Goal: Share content

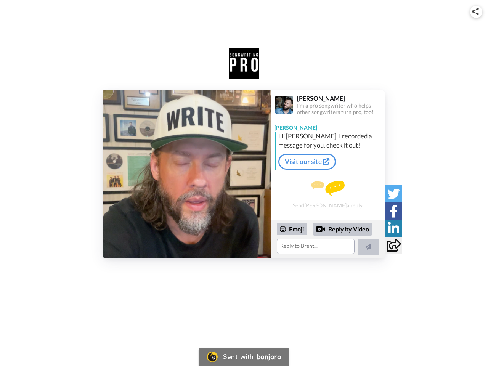
click at [476, 11] on img at bounding box center [475, 12] width 7 height 8
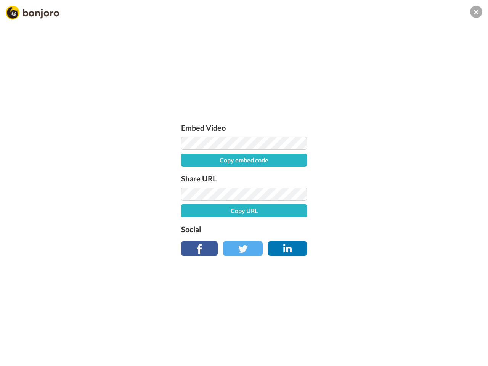
click at [187, 174] on label "Share URL" at bounding box center [244, 178] width 126 height 12
click at [328, 239] on div "Embed Video Copy embed code Share URL Copy URL Social" at bounding box center [244, 224] width 488 height 366
click at [292, 229] on label "Social" at bounding box center [244, 229] width 126 height 12
click at [343, 229] on div "Embed Video Copy embed code Share URL Copy URL Social" at bounding box center [244, 224] width 488 height 366
click at [368, 247] on div "Embed Video Copy embed code Share URL Copy URL Social" at bounding box center [244, 224] width 488 height 366
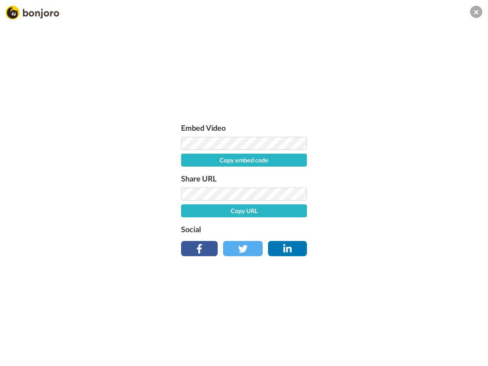
click at [393, 194] on div "Embed Video Copy embed code Share URL Copy URL Social" at bounding box center [244, 224] width 488 height 366
click at [393, 211] on div "Embed Video Copy embed code Share URL Copy URL Social" at bounding box center [244, 224] width 488 height 366
click at [393, 228] on div "Embed Video Copy embed code Share URL Copy URL Social" at bounding box center [244, 224] width 488 height 366
click at [393, 245] on div "Embed Video Copy embed code Share URL Copy URL Social" at bounding box center [244, 224] width 488 height 366
